Goal: Task Accomplishment & Management: Manage account settings

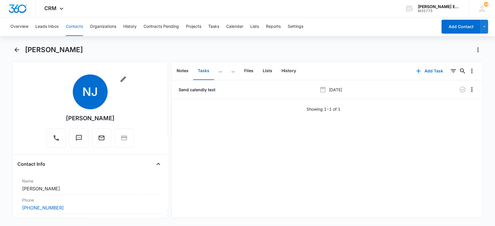
click at [72, 26] on button "Contacts" at bounding box center [74, 26] width 17 height 19
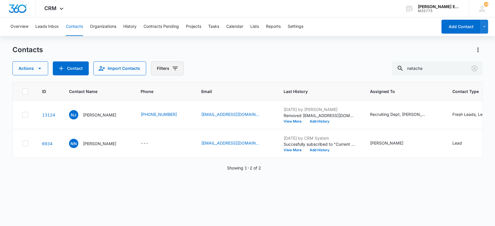
click at [163, 70] on button "Filters" at bounding box center [167, 68] width 33 height 14
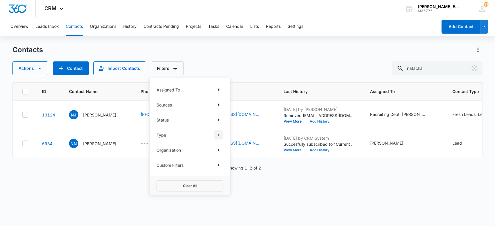
click at [219, 132] on icon "Show Type filters" at bounding box center [218, 134] width 7 height 7
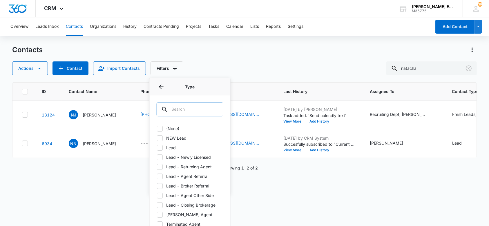
click at [205, 106] on input "text" at bounding box center [190, 109] width 67 height 14
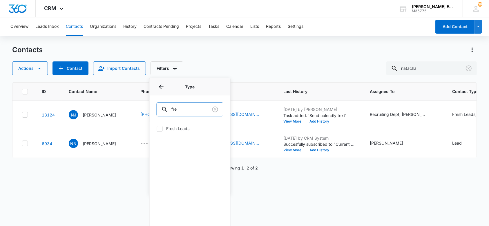
type input "fre"
click at [160, 128] on icon at bounding box center [159, 128] width 3 height 3
click at [157, 128] on input "Fresh Leads" at bounding box center [157, 128] width 0 height 0
checkbox input "true"
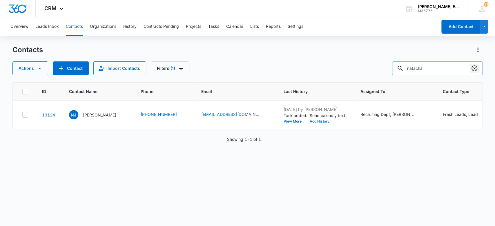
click at [469, 68] on div "natacha" at bounding box center [437, 68] width 90 height 14
click at [475, 67] on icon "Clear" at bounding box center [474, 68] width 7 height 7
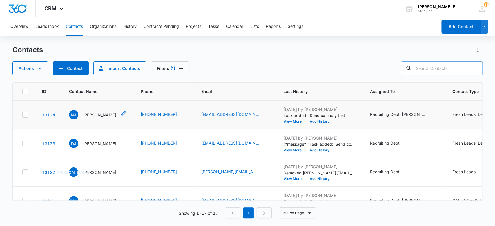
click at [99, 115] on p "[PERSON_NAME]" at bounding box center [99, 115] width 33 height 6
click at [90, 114] on p "[PERSON_NAME]" at bounding box center [99, 115] width 33 height 6
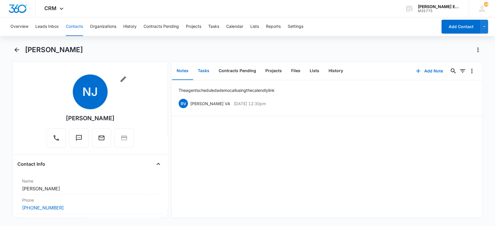
click at [203, 67] on button "Tasks" at bounding box center [203, 71] width 21 height 18
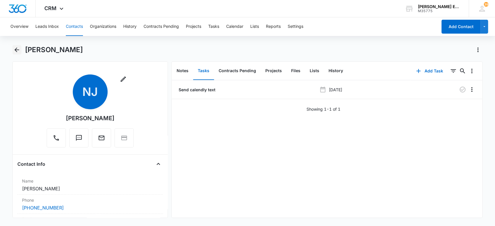
click at [15, 47] on icon "Back" at bounding box center [16, 49] width 7 height 7
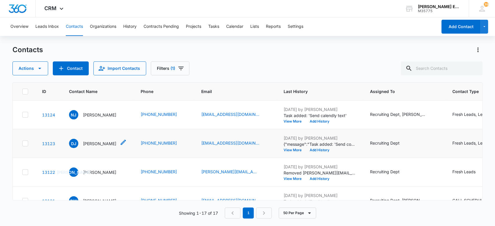
click at [95, 143] on p "[PERSON_NAME]" at bounding box center [99, 144] width 33 height 6
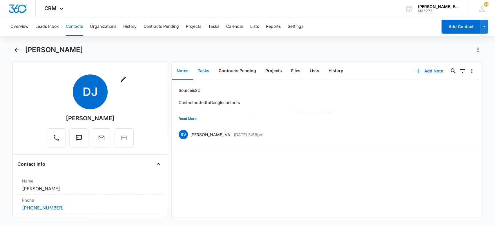
click at [202, 71] on button "Tasks" at bounding box center [203, 71] width 21 height 18
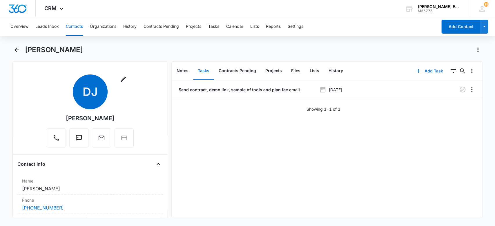
click at [430, 70] on button "Add Task" at bounding box center [429, 71] width 38 height 14
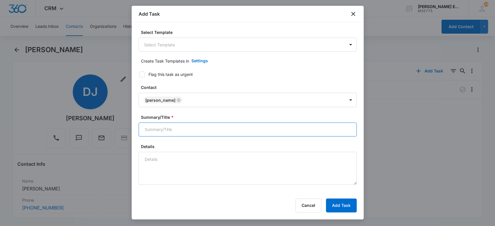
click at [200, 127] on input "Summary/Title *" at bounding box center [248, 130] width 218 height 14
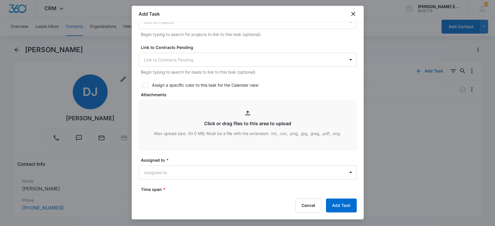
scroll to position [232, 0]
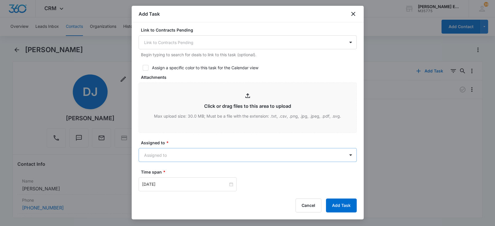
type input "Send contract, email and after contrcat message for spam folder"
click at [179, 149] on body "CRM Apps Websites CRM Email Social Brand [PERSON_NAME] Estates and Homes M35775…" at bounding box center [247, 113] width 495 height 226
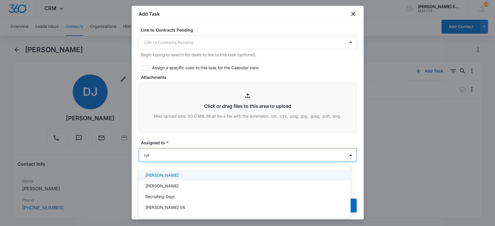
type input "[PERSON_NAME]"
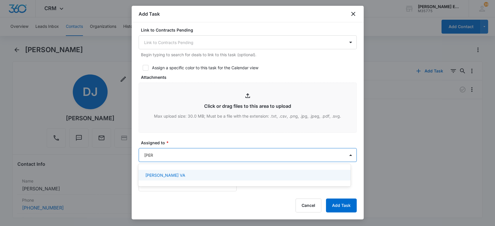
click at [206, 172] on div "[PERSON_NAME] VA" at bounding box center [244, 175] width 212 height 11
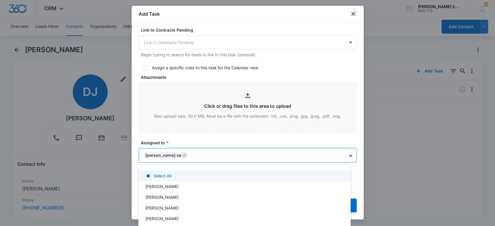
drag, startPoint x: 213, startPoint y: 138, endPoint x: 257, endPoint y: 140, distance: 43.5
click at [215, 139] on div at bounding box center [247, 113] width 495 height 226
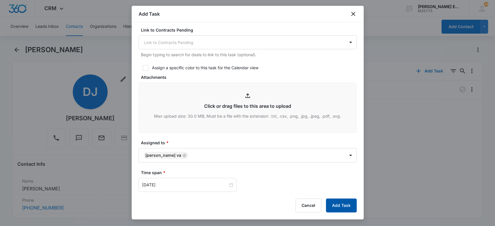
click at [342, 207] on button "Add Task" at bounding box center [341, 206] width 31 height 14
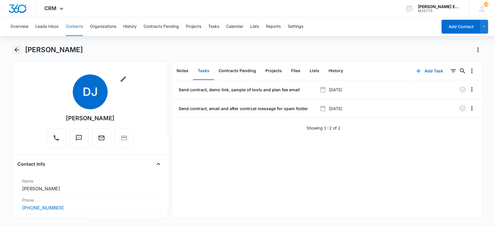
click at [18, 53] on icon "Back" at bounding box center [16, 49] width 7 height 7
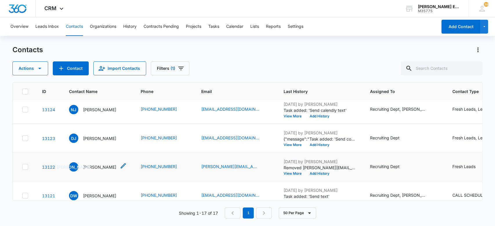
scroll to position [5, 0]
click at [107, 166] on p "[PERSON_NAME]" at bounding box center [99, 167] width 33 height 6
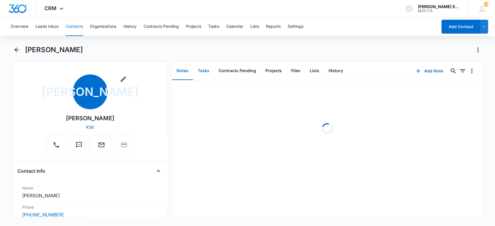
click at [207, 72] on button "Tasks" at bounding box center [203, 71] width 21 height 18
click at [427, 68] on button "Add Task" at bounding box center [429, 71] width 38 height 14
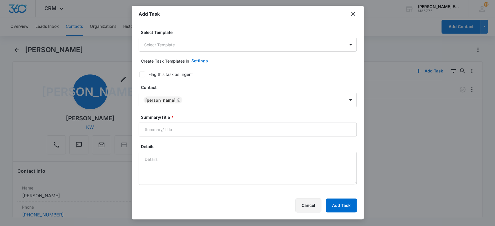
click at [306, 210] on button "Cancel" at bounding box center [309, 206] width 26 height 14
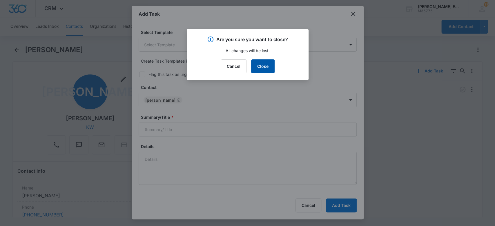
drag, startPoint x: 260, startPoint y: 64, endPoint x: 198, endPoint y: 96, distance: 69.9
click at [260, 64] on button "Close" at bounding box center [262, 66] width 23 height 14
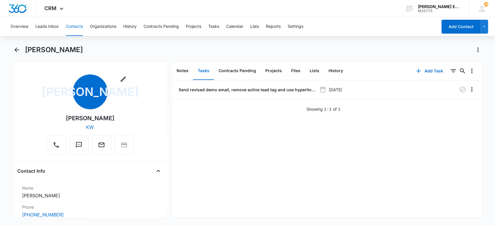
drag, startPoint x: 113, startPoint y: 119, endPoint x: 86, endPoint y: 118, distance: 27.0
click at [86, 118] on div "Remove [PERSON_NAME] KW" at bounding box center [90, 115] width 87 height 80
copy div "[PERSON_NAME]"
click at [18, 48] on icon "Back" at bounding box center [16, 49] width 7 height 7
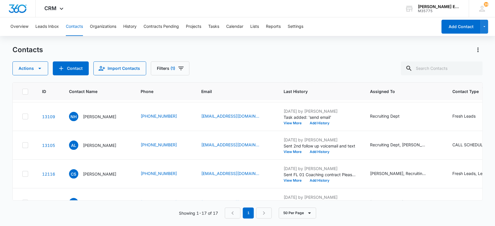
scroll to position [374, 0]
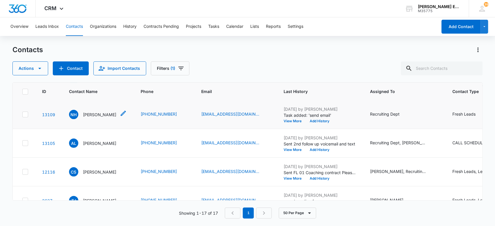
click at [95, 116] on p "[PERSON_NAME]" at bounding box center [99, 115] width 33 height 6
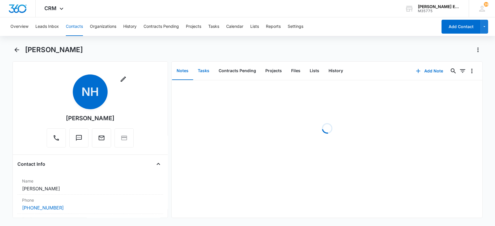
click at [202, 72] on button "Tasks" at bounding box center [203, 71] width 21 height 18
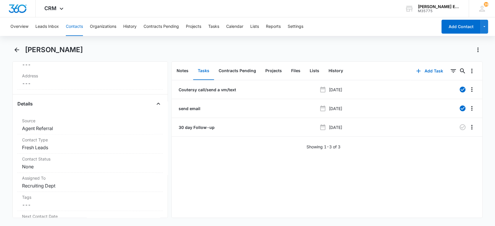
scroll to position [188, 0]
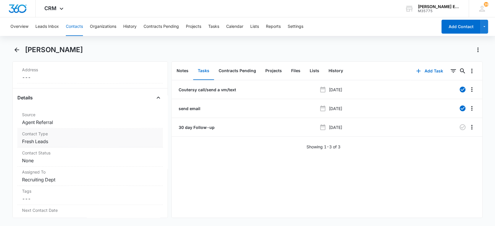
click at [81, 144] on dd "Cancel Save Changes Fresh Leads" at bounding box center [90, 141] width 137 height 7
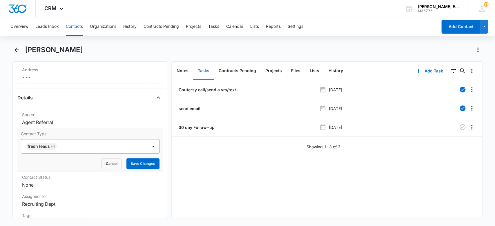
click at [80, 147] on div at bounding box center [100, 146] width 82 height 8
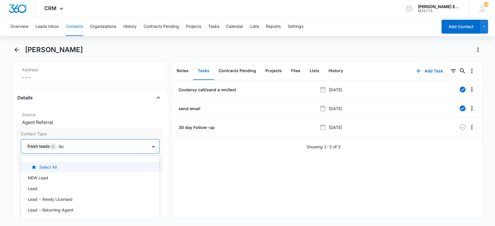
type input "lead"
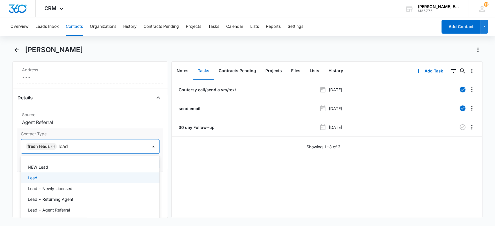
click at [66, 178] on div "Lead" at bounding box center [90, 178] width 124 height 6
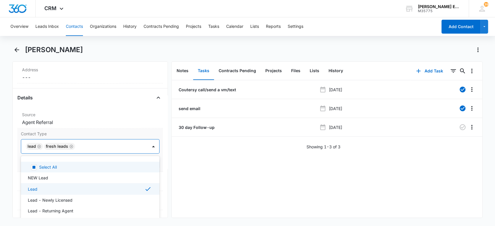
click at [39, 145] on icon "Remove Lead" at bounding box center [39, 146] width 4 height 4
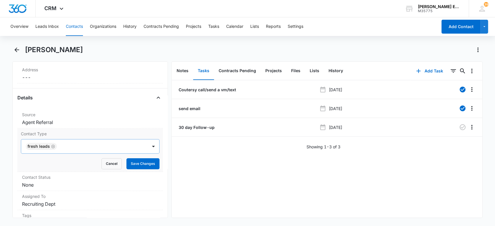
click at [203, 182] on div "Coutersy call/send a vm/text [DATE] send email [DATE] 30 day Follow-up [DATE] S…" at bounding box center [327, 148] width 311 height 137
click at [137, 166] on button "Save Changes" at bounding box center [142, 163] width 33 height 11
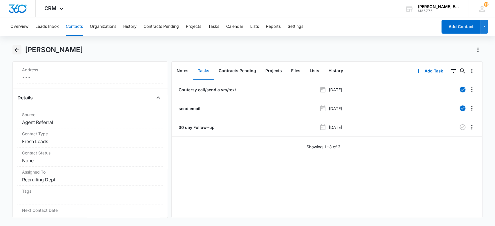
click at [19, 50] on icon "Back" at bounding box center [16, 49] width 7 height 7
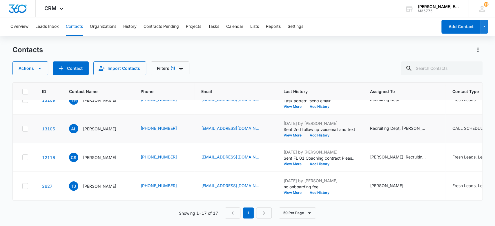
scroll to position [413, 0]
click at [88, 183] on p "[PERSON_NAME]" at bounding box center [99, 186] width 33 height 6
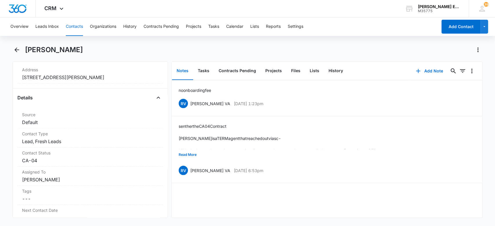
scroll to position [188, 0]
click at [90, 140] on dd "Cancel Save Changes Lead, Fresh Leads" at bounding box center [90, 140] width 137 height 7
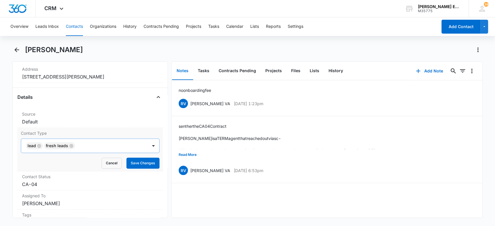
click at [70, 145] on icon "Remove Fresh Leads" at bounding box center [71, 145] width 3 height 3
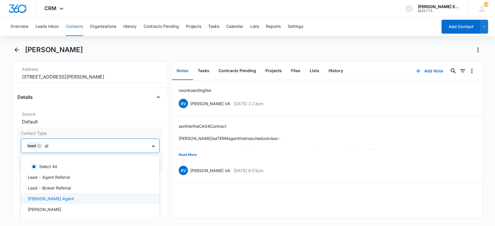
type input "a"
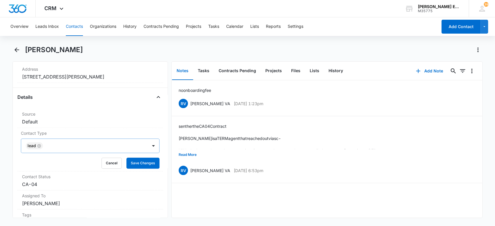
click at [190, 198] on div "no onboarding fee [PERSON_NAME] VA [DATE] 1:23pm Delete Edit sent her the CA 04…" at bounding box center [327, 148] width 311 height 137
click at [135, 164] on button "Save Changes" at bounding box center [142, 163] width 33 height 11
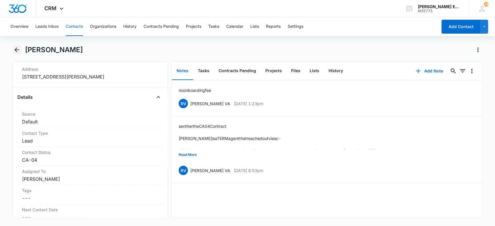
click at [17, 50] on icon "Back" at bounding box center [16, 49] width 7 height 7
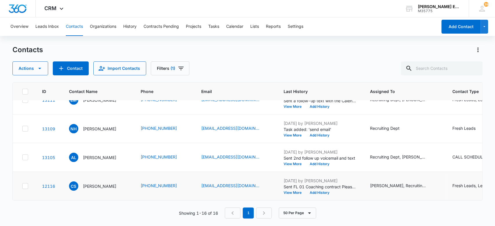
scroll to position [364, 0]
